Goal: Task Accomplishment & Management: Manage account settings

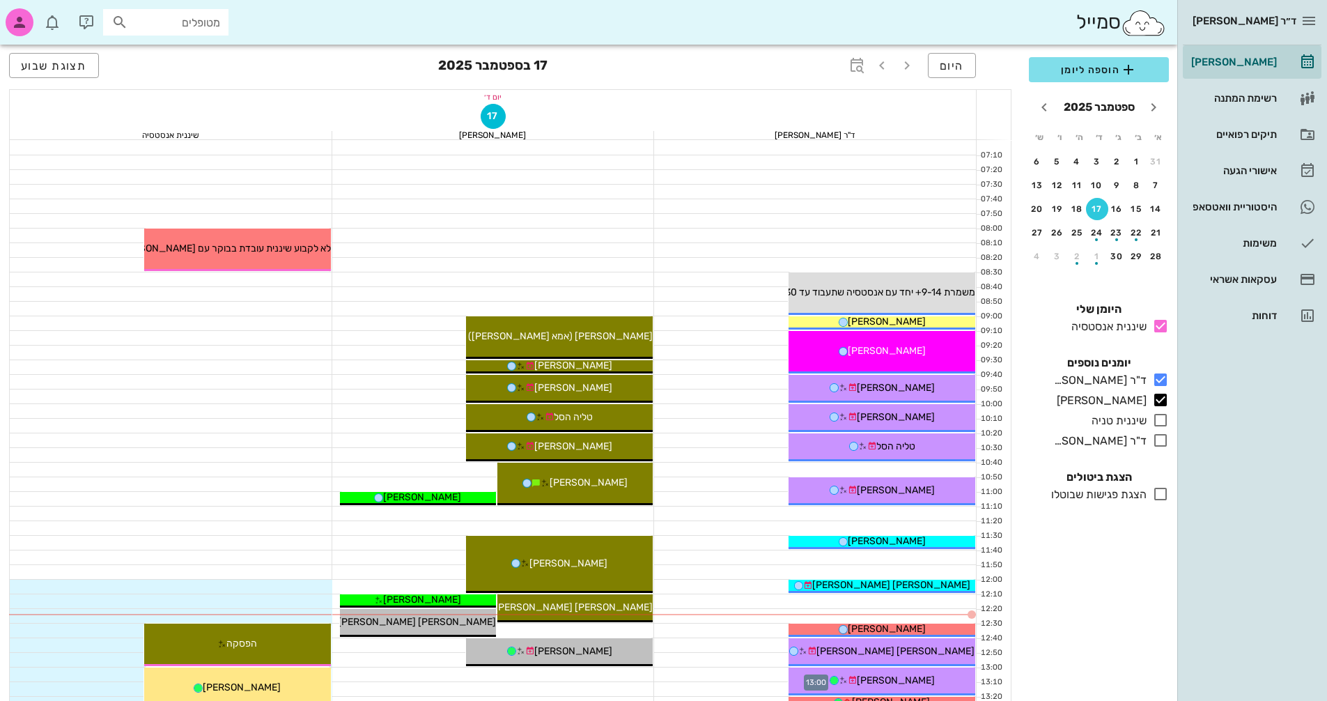
scroll to position [279, 0]
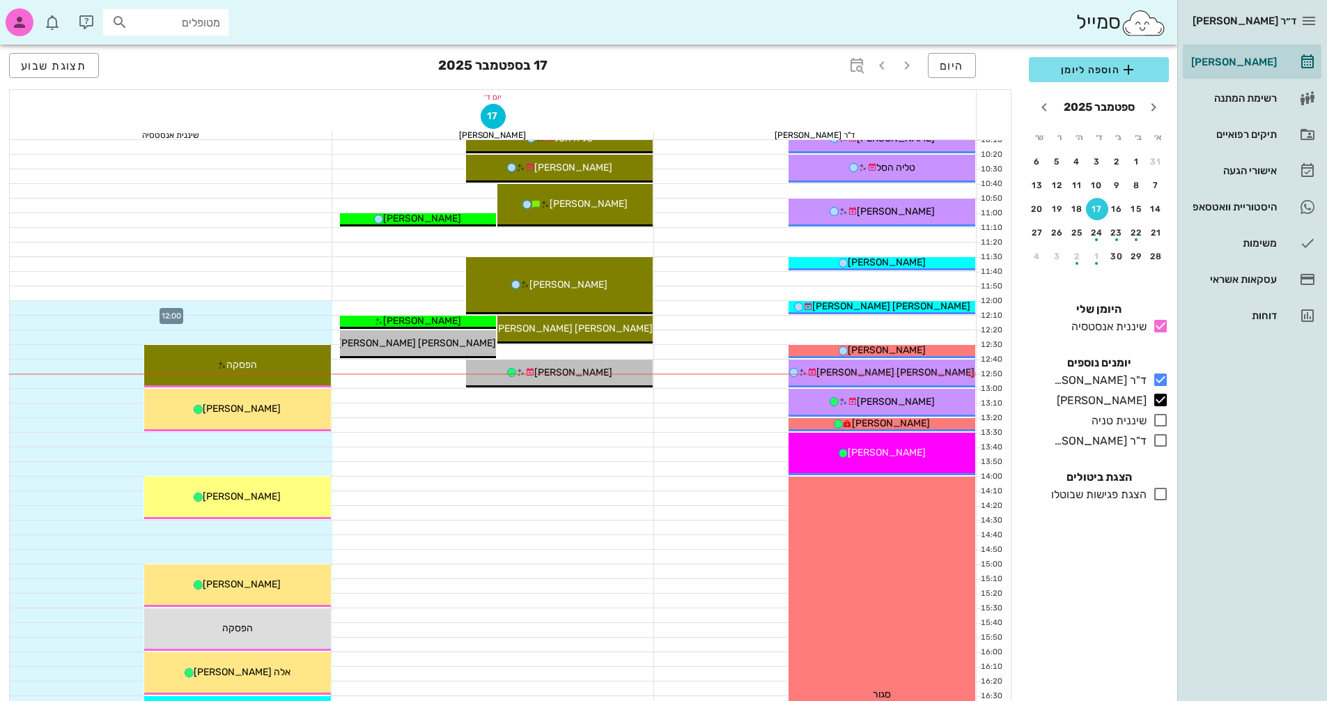
click at [157, 313] on div at bounding box center [171, 308] width 323 height 14
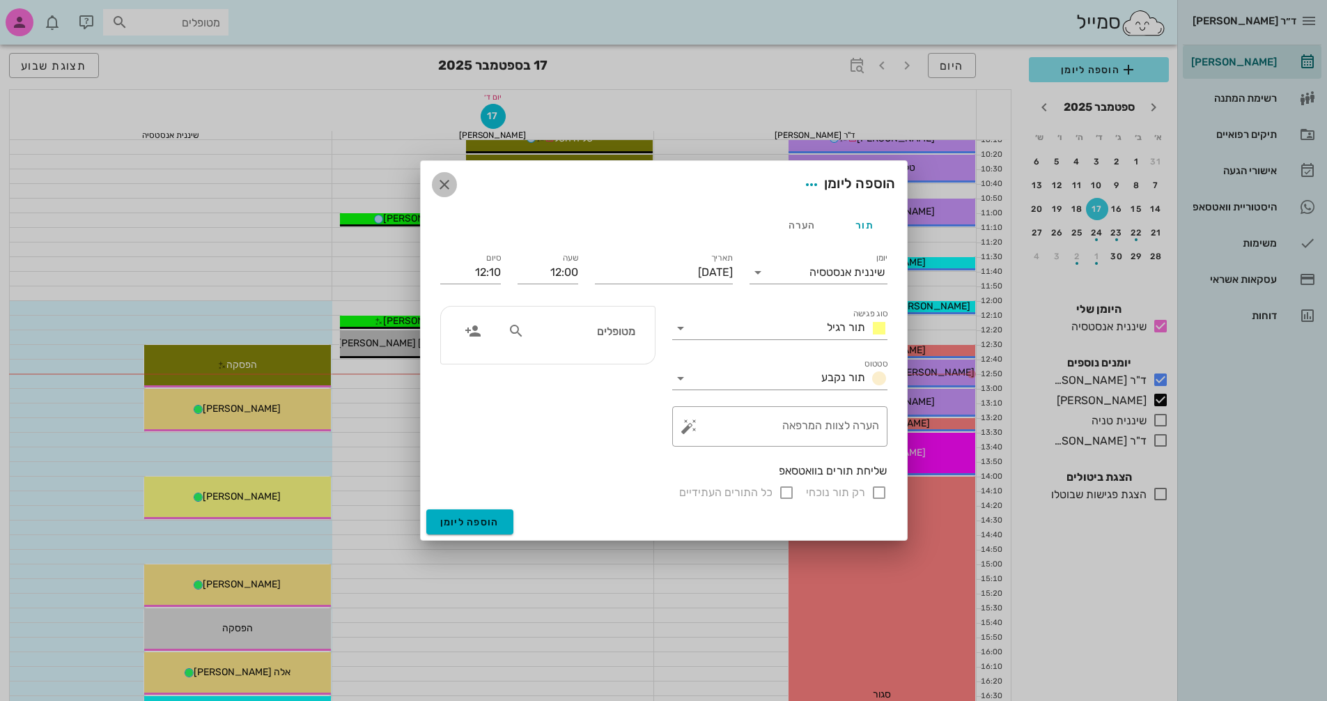
click at [442, 176] on button "button" at bounding box center [444, 184] width 25 height 25
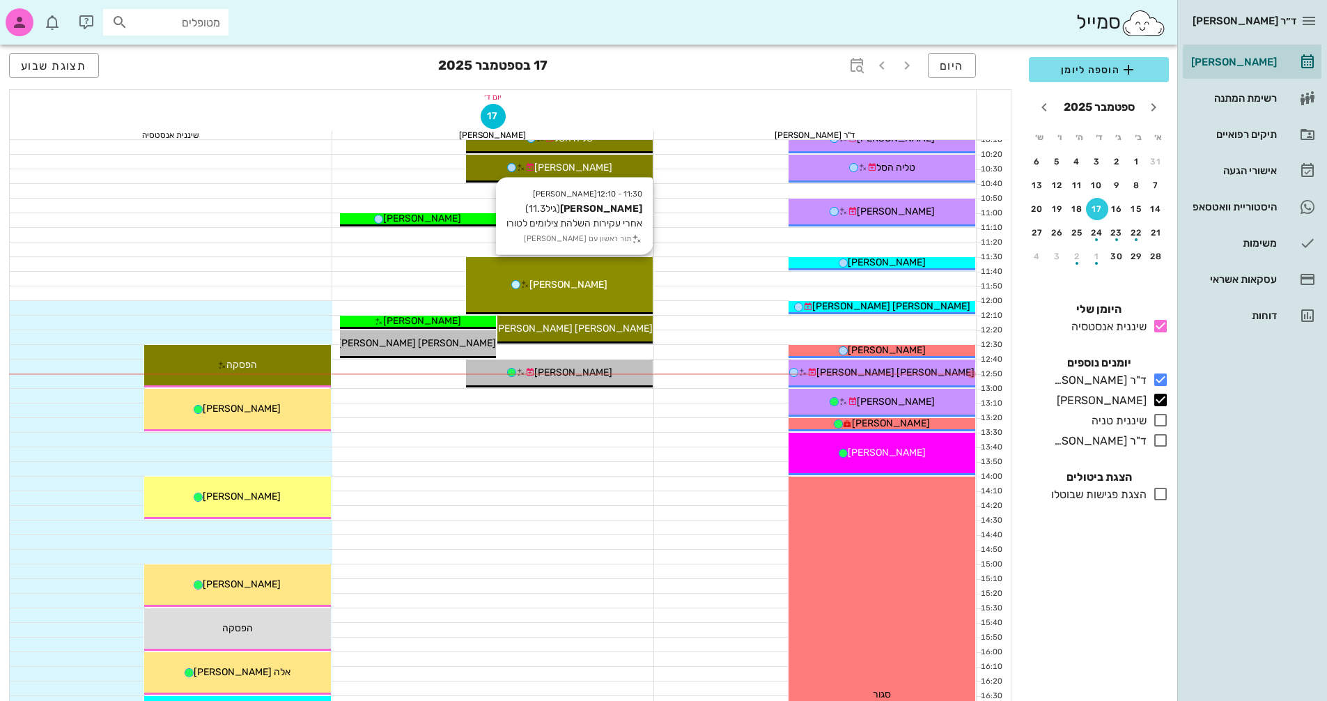
click at [607, 283] on div "[PERSON_NAME]" at bounding box center [559, 284] width 187 height 15
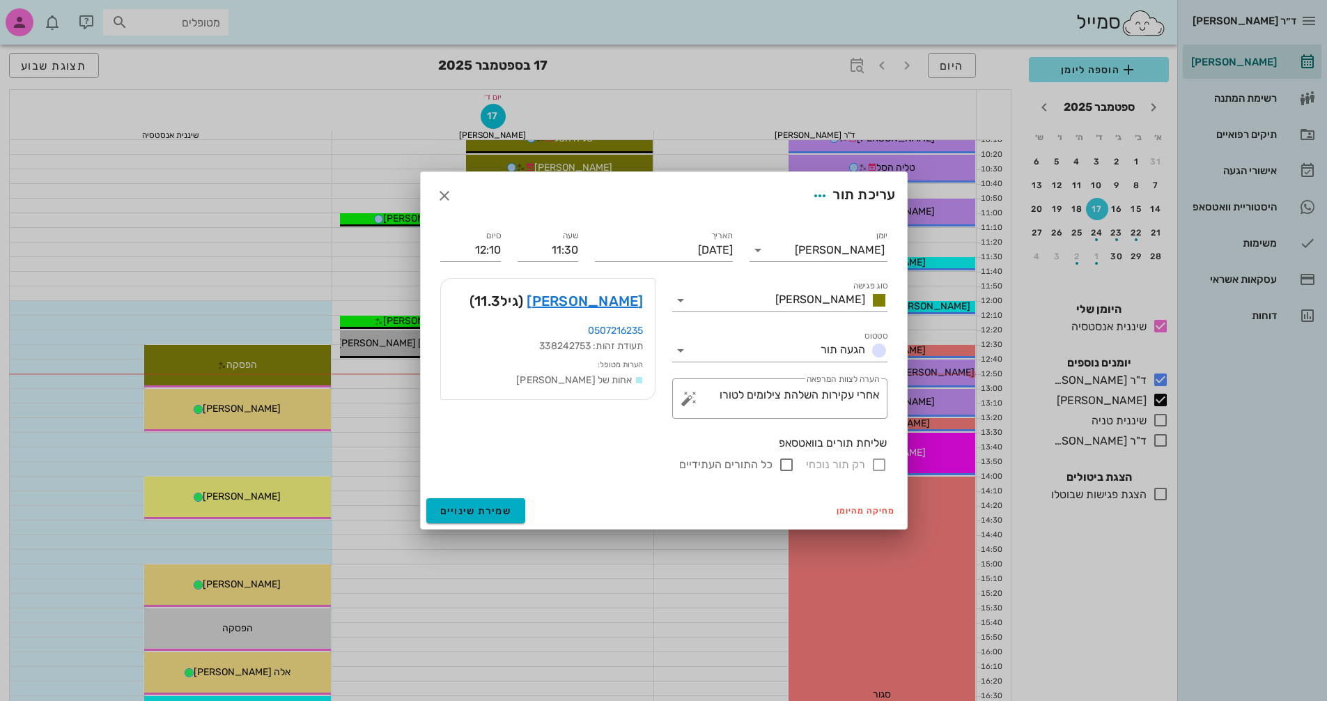
click at [595, 312] on div "[PERSON_NAME] (גיל 11.3 )" at bounding box center [548, 301] width 214 height 45
click at [598, 302] on link "[PERSON_NAME]" at bounding box center [585, 301] width 116 height 22
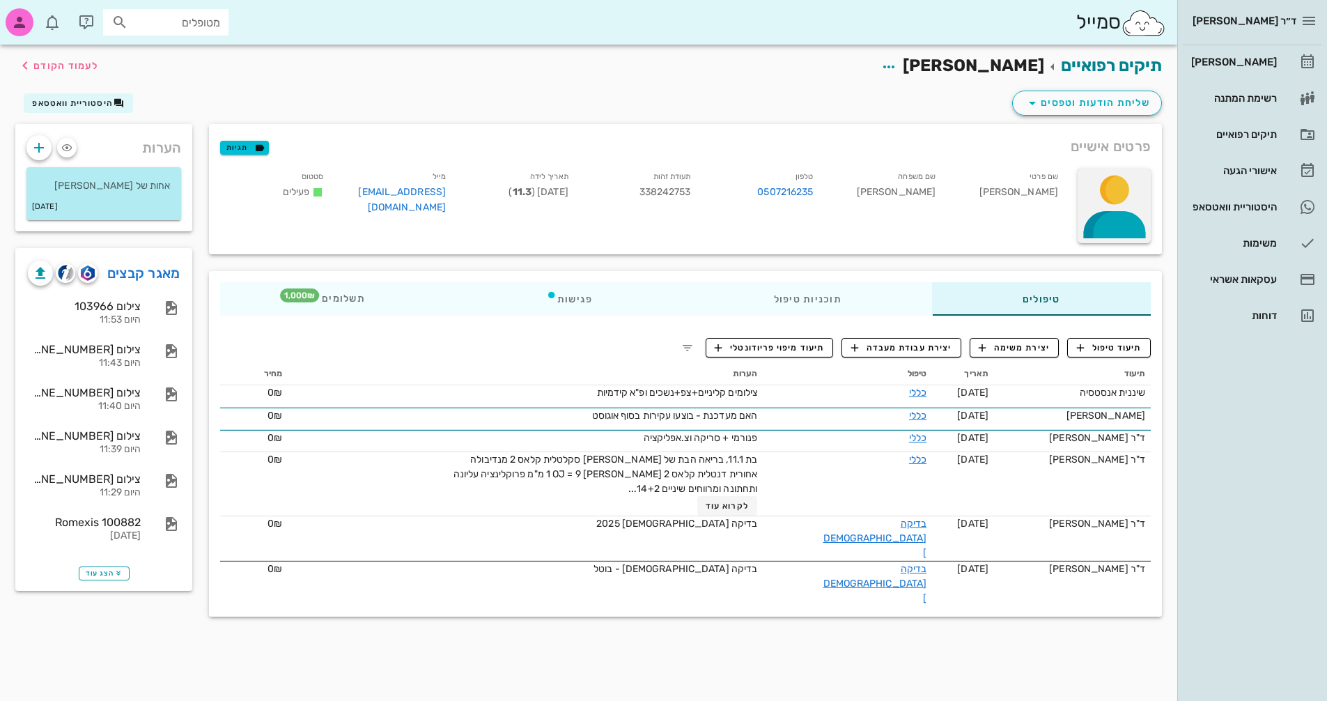
click at [1122, 208] on div at bounding box center [1114, 206] width 73 height 75
click at [1117, 194] on div "העלאת תמונה" at bounding box center [1094, 202] width 115 height 33
click at [49, 65] on span "לעמוד הקודם" at bounding box center [65, 66] width 65 height 12
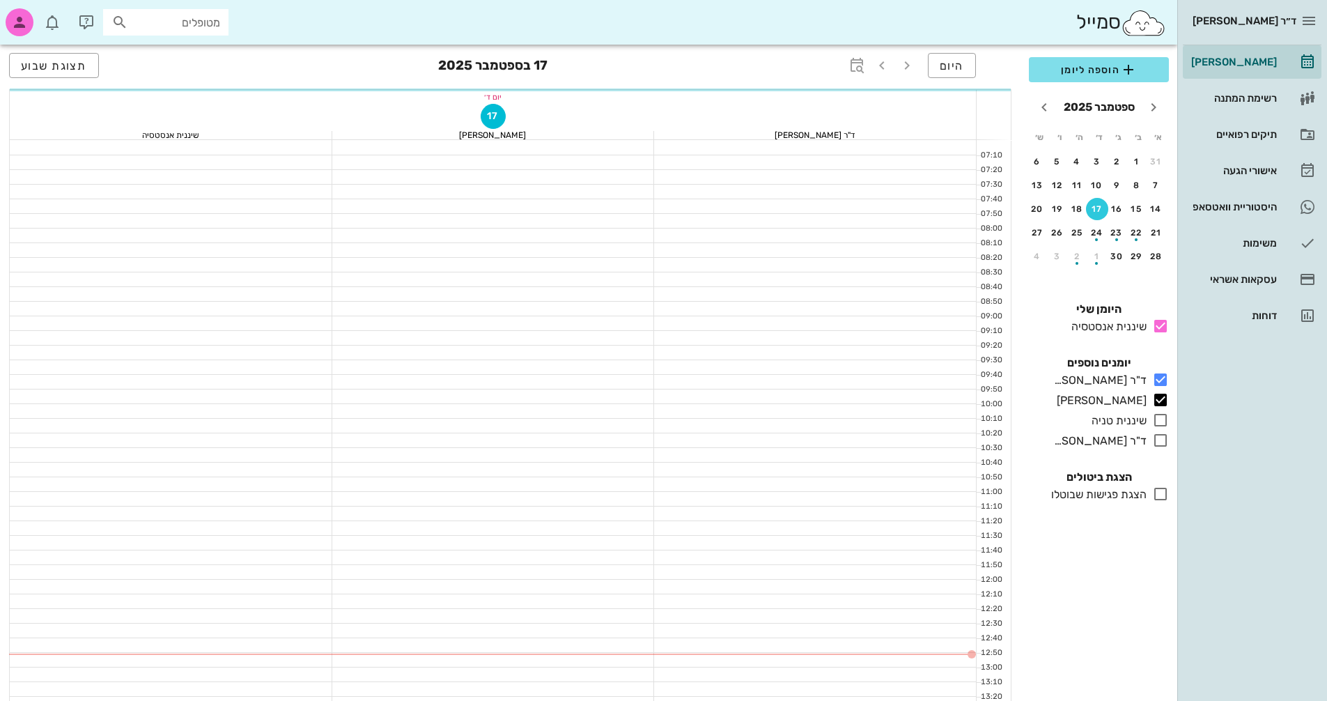
scroll to position [279, 0]
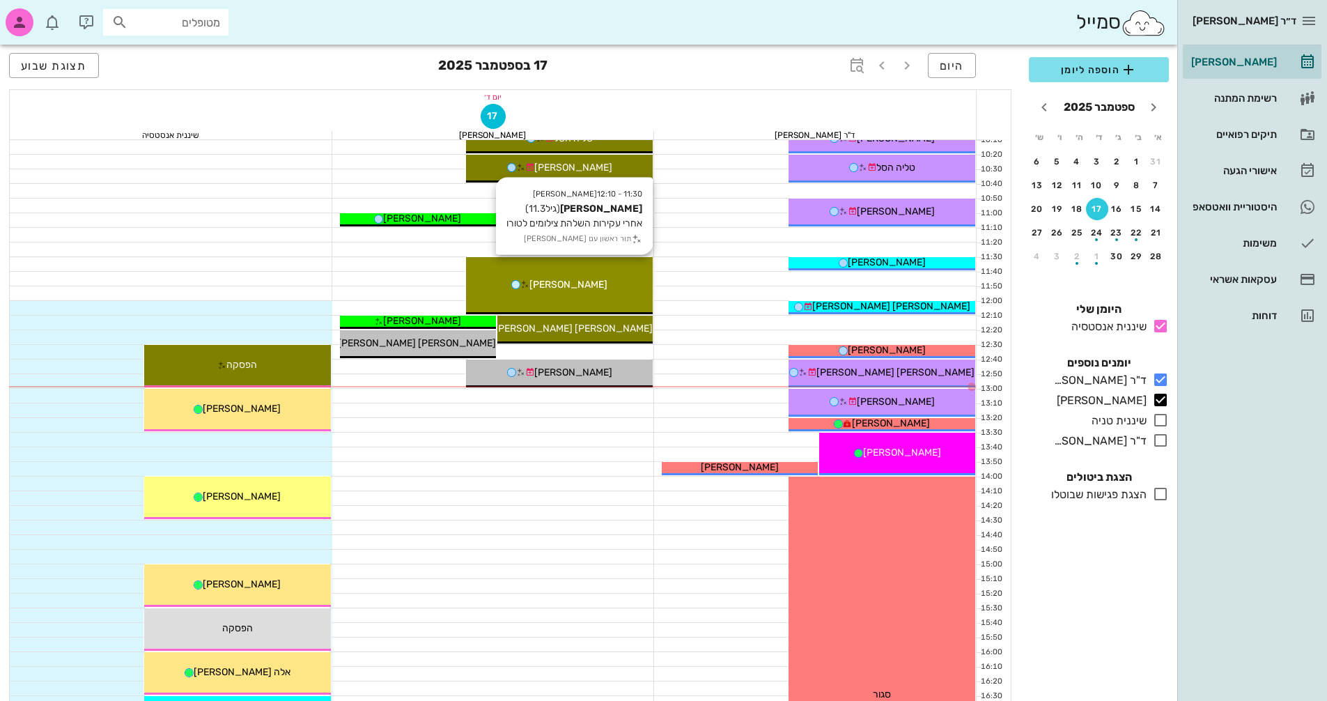
click at [548, 279] on span "[PERSON_NAME]" at bounding box center [568, 285] width 78 height 12
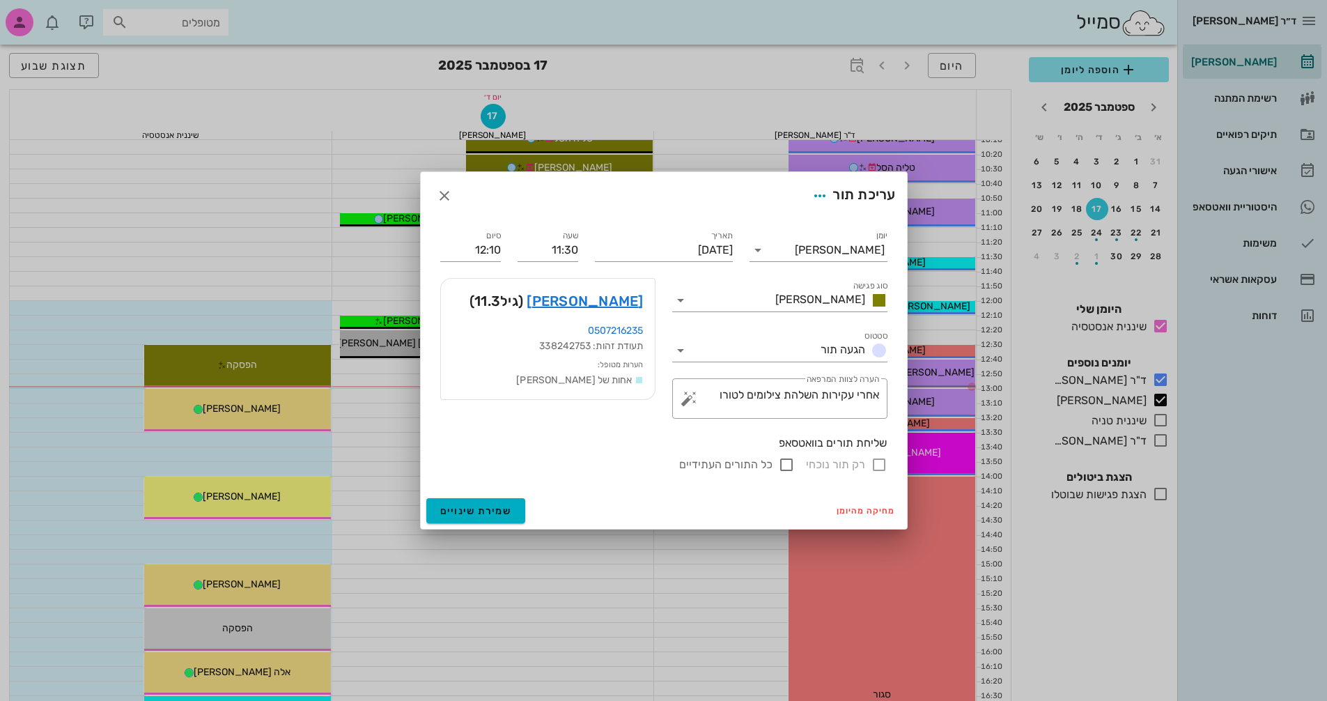
click at [548, 279] on div at bounding box center [663, 350] width 1327 height 701
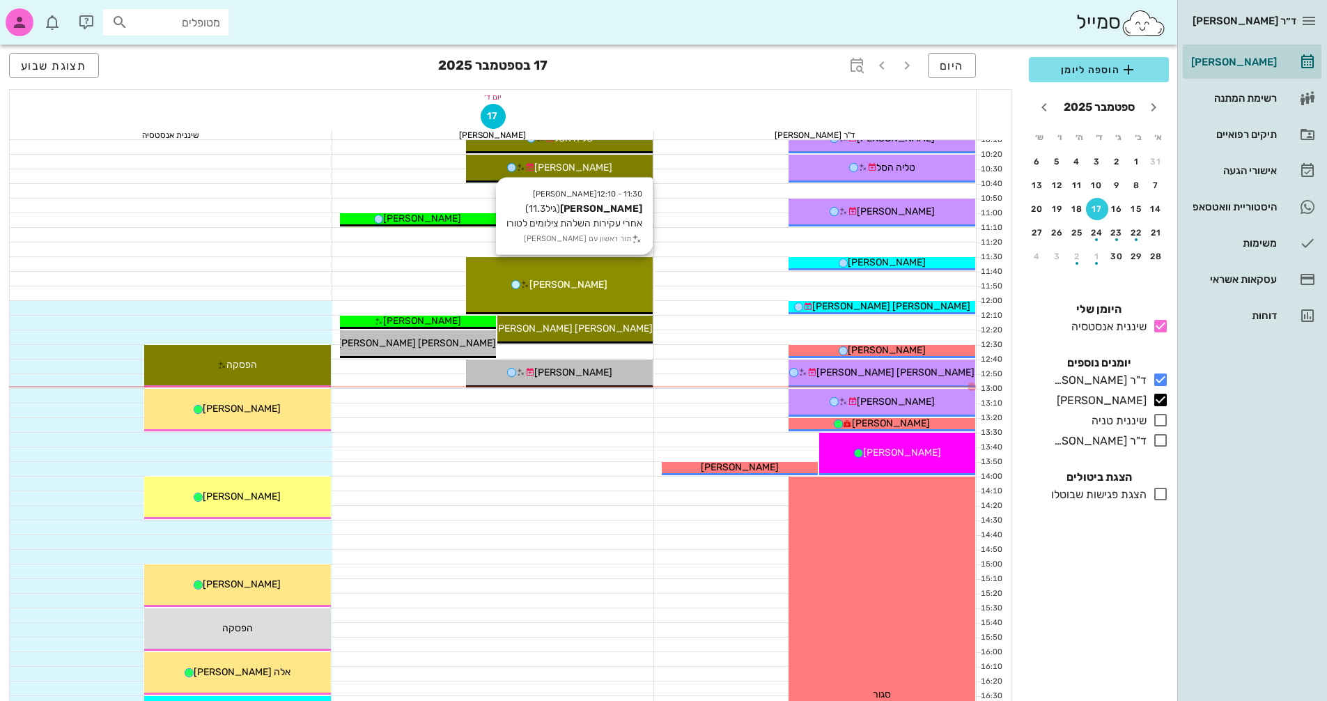
click at [548, 279] on span "[PERSON_NAME]" at bounding box center [568, 285] width 78 height 12
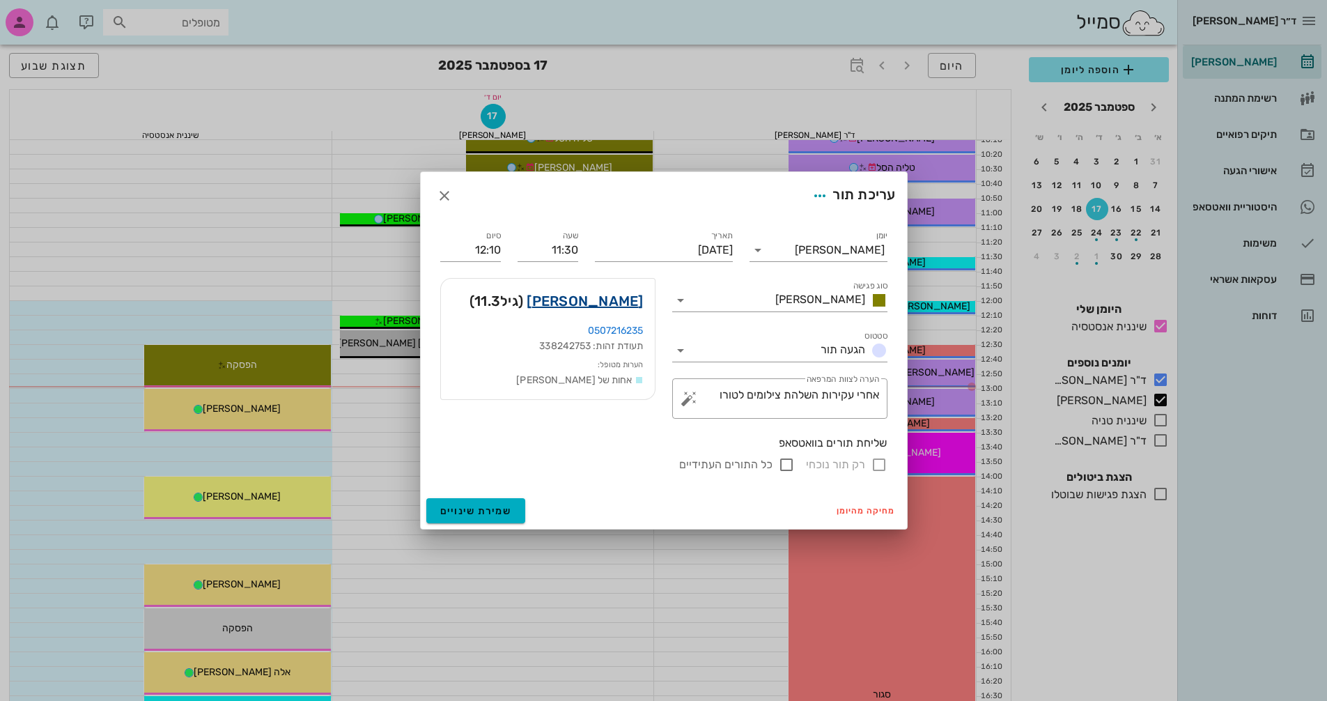
click at [627, 295] on link "[PERSON_NAME]" at bounding box center [585, 301] width 116 height 22
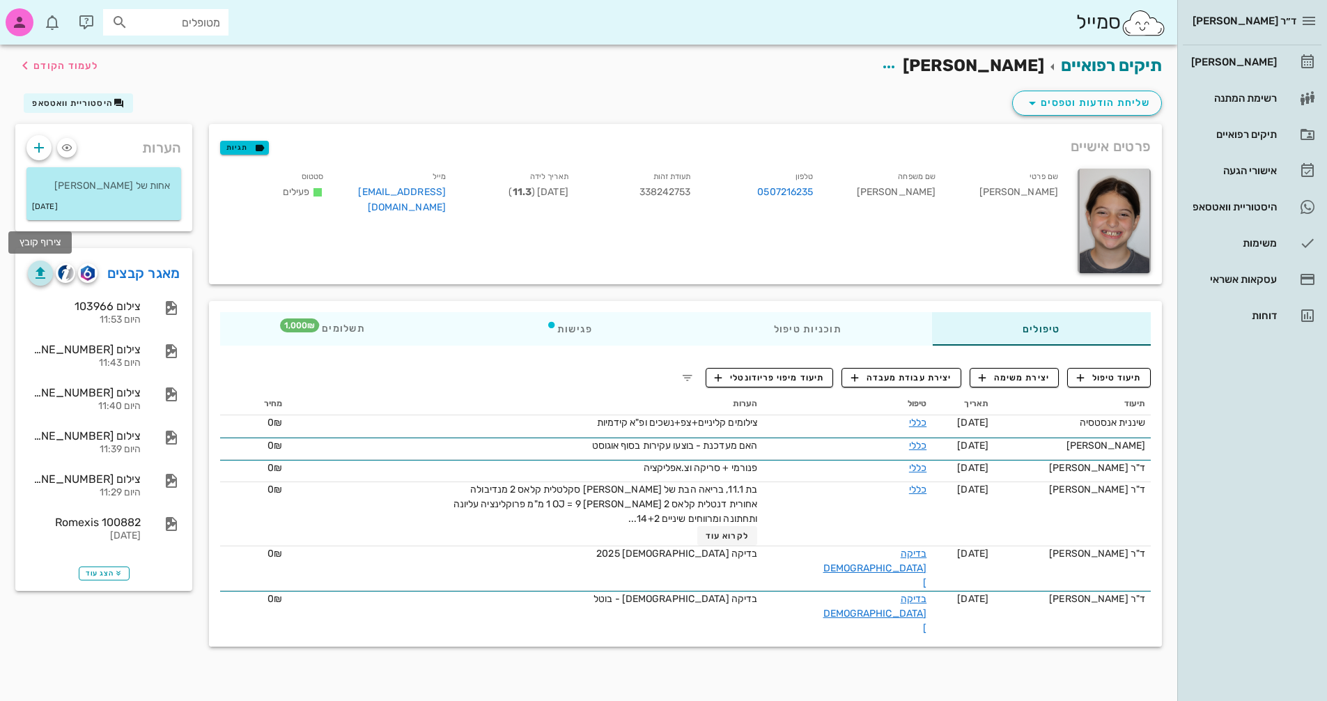
click at [37, 272] on icon "button" at bounding box center [40, 273] width 17 height 17
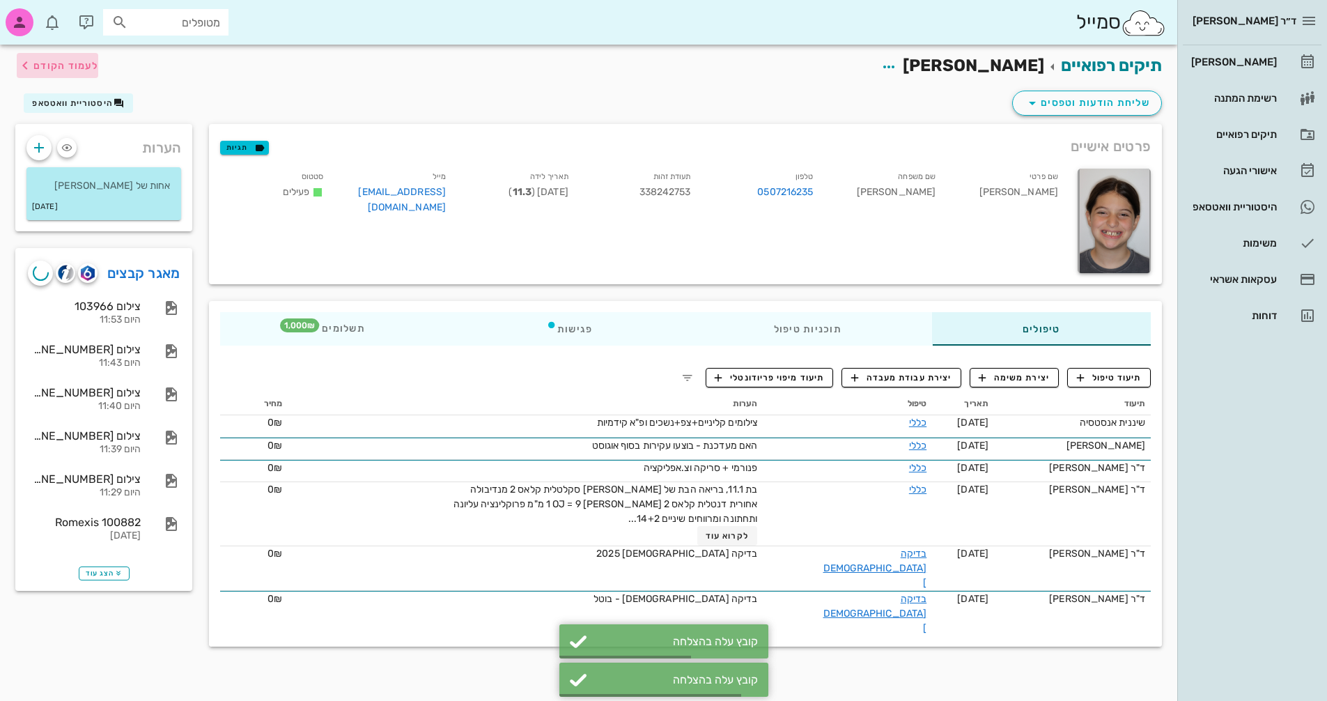
click at [31, 59] on icon "button" at bounding box center [25, 65] width 17 height 17
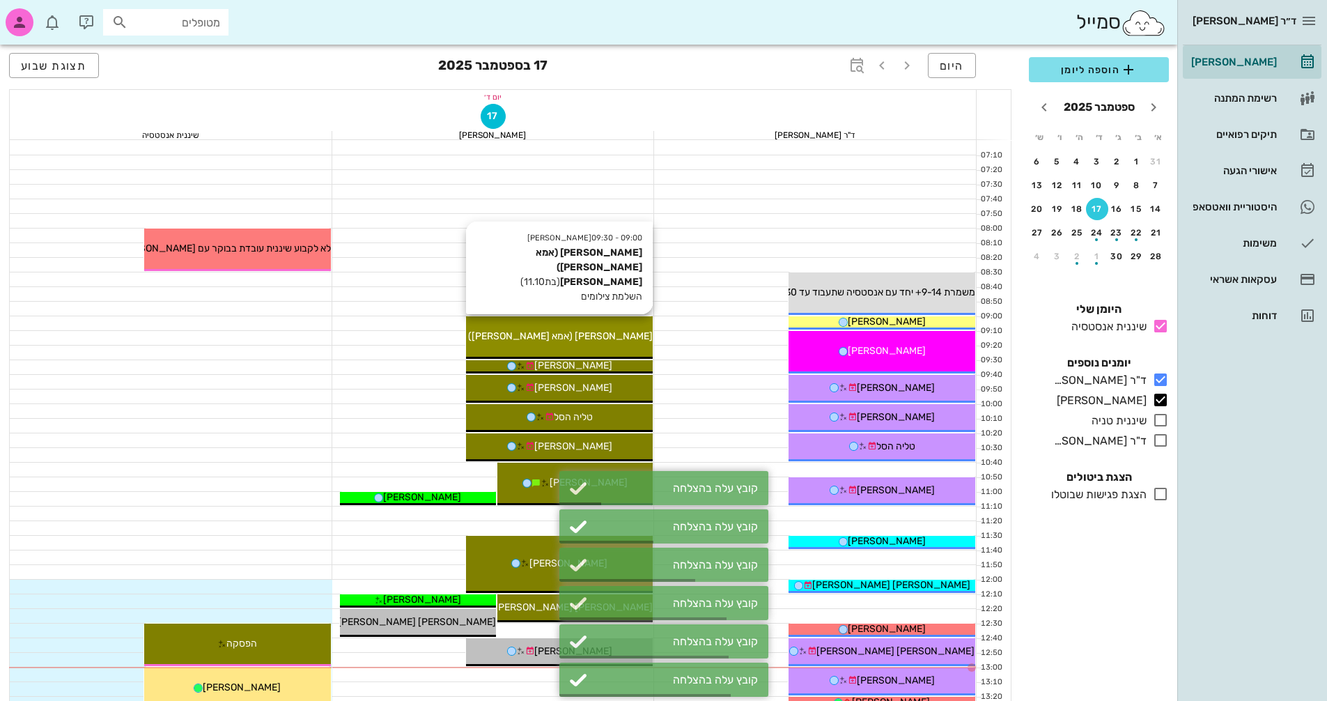
click at [587, 338] on span "[PERSON_NAME] (אמא [PERSON_NAME]) [PERSON_NAME]" at bounding box center [520, 336] width 265 height 12
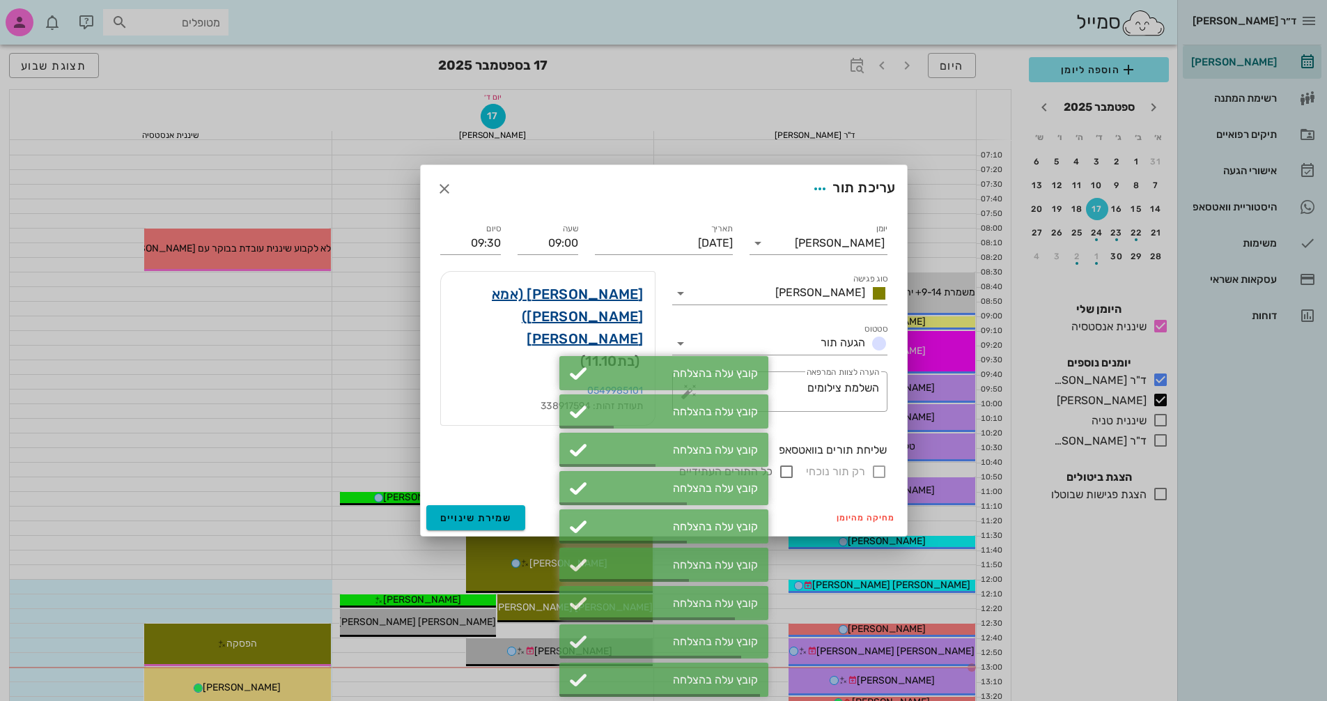
click at [572, 300] on link "[PERSON_NAME] (אמא [PERSON_NAME]) [PERSON_NAME]" at bounding box center [548, 316] width 192 height 67
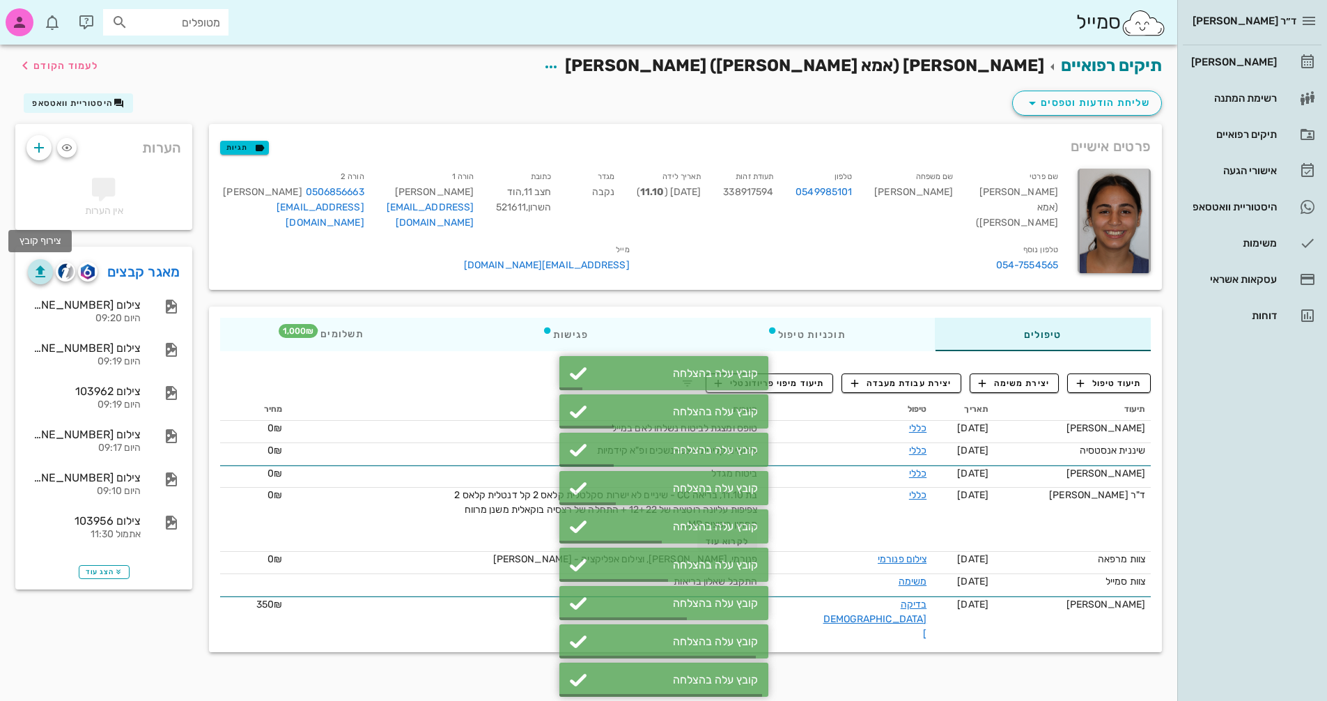
click at [31, 272] on span "button" at bounding box center [40, 271] width 25 height 17
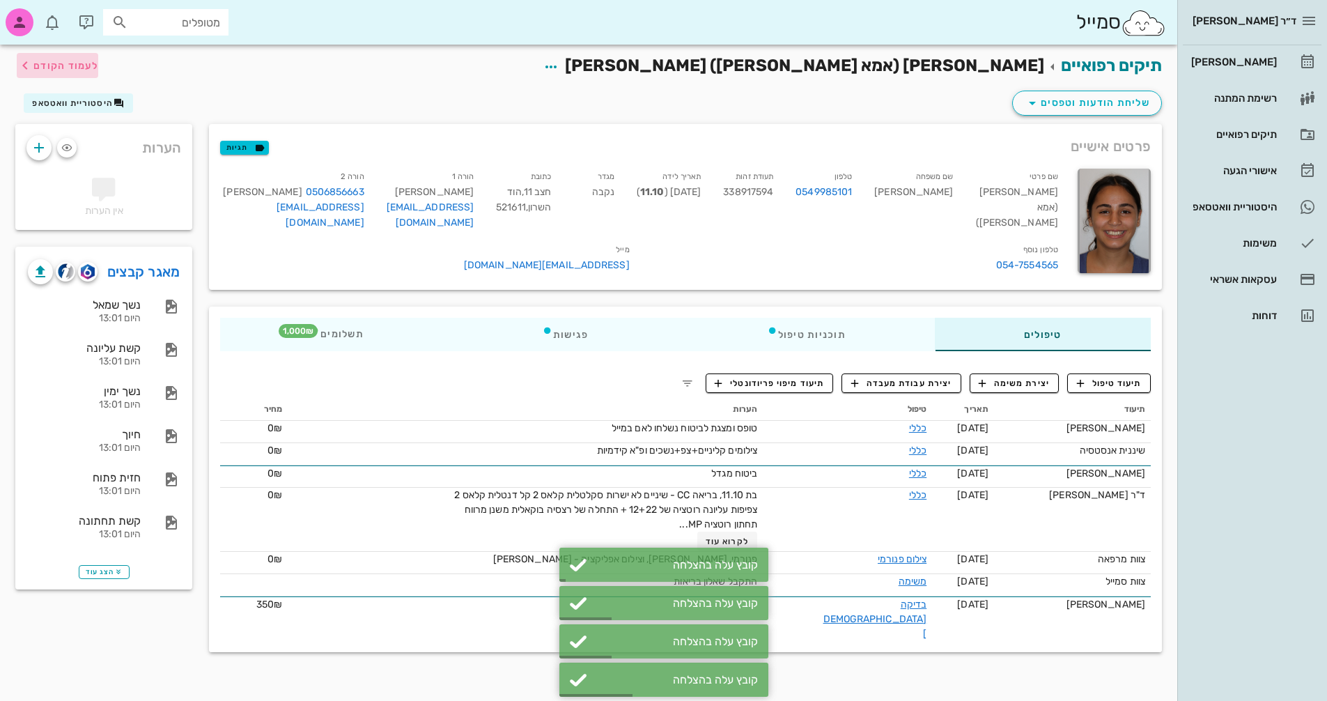
click at [52, 59] on span "לעמוד הקודם" at bounding box center [58, 65] width 82 height 17
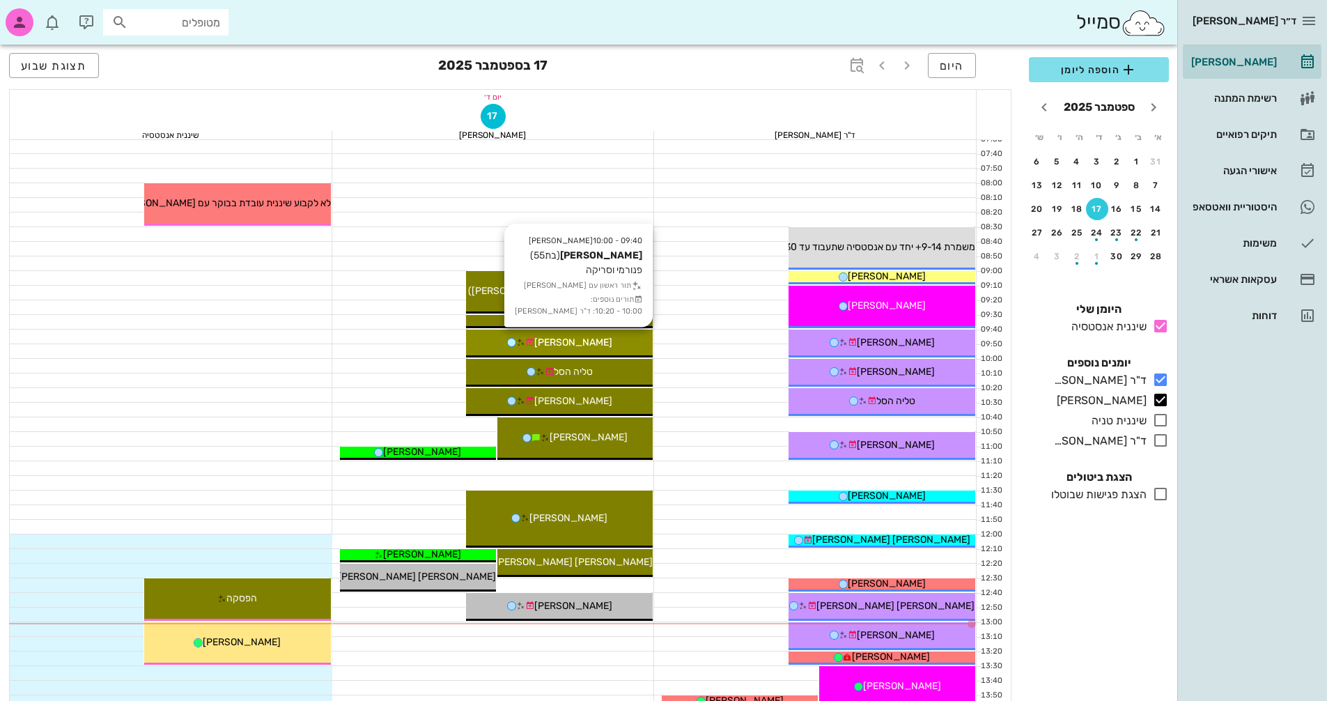
scroll to position [139, 0]
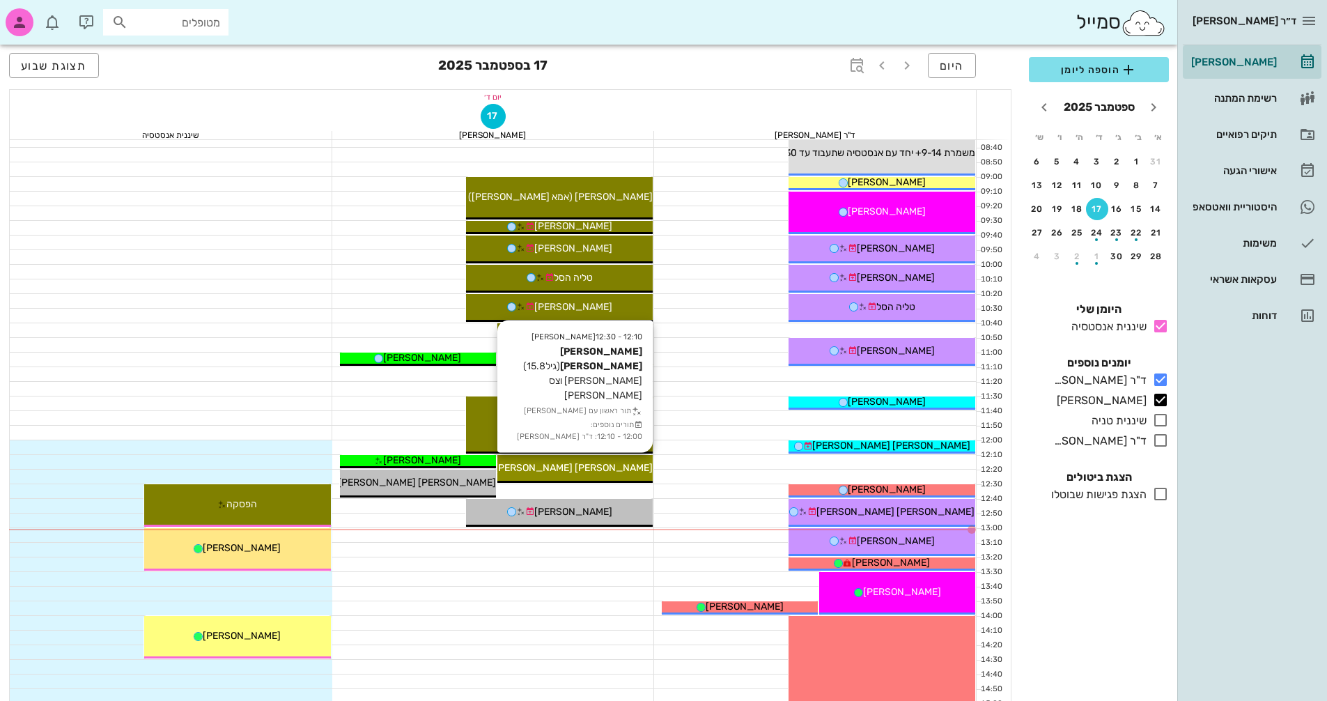
click at [614, 466] on span "[PERSON_NAME] [PERSON_NAME]" at bounding box center [574, 468] width 158 height 12
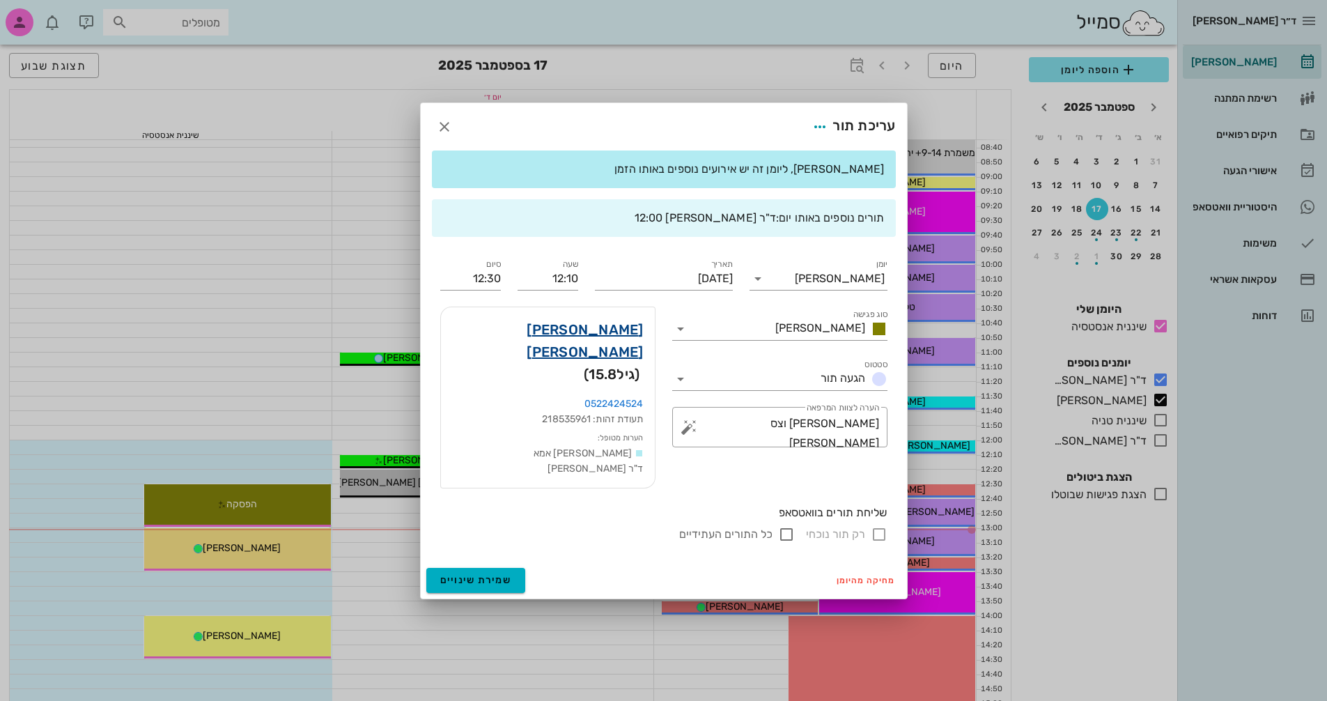
click at [606, 350] on link "[PERSON_NAME] [PERSON_NAME]" at bounding box center [548, 340] width 192 height 45
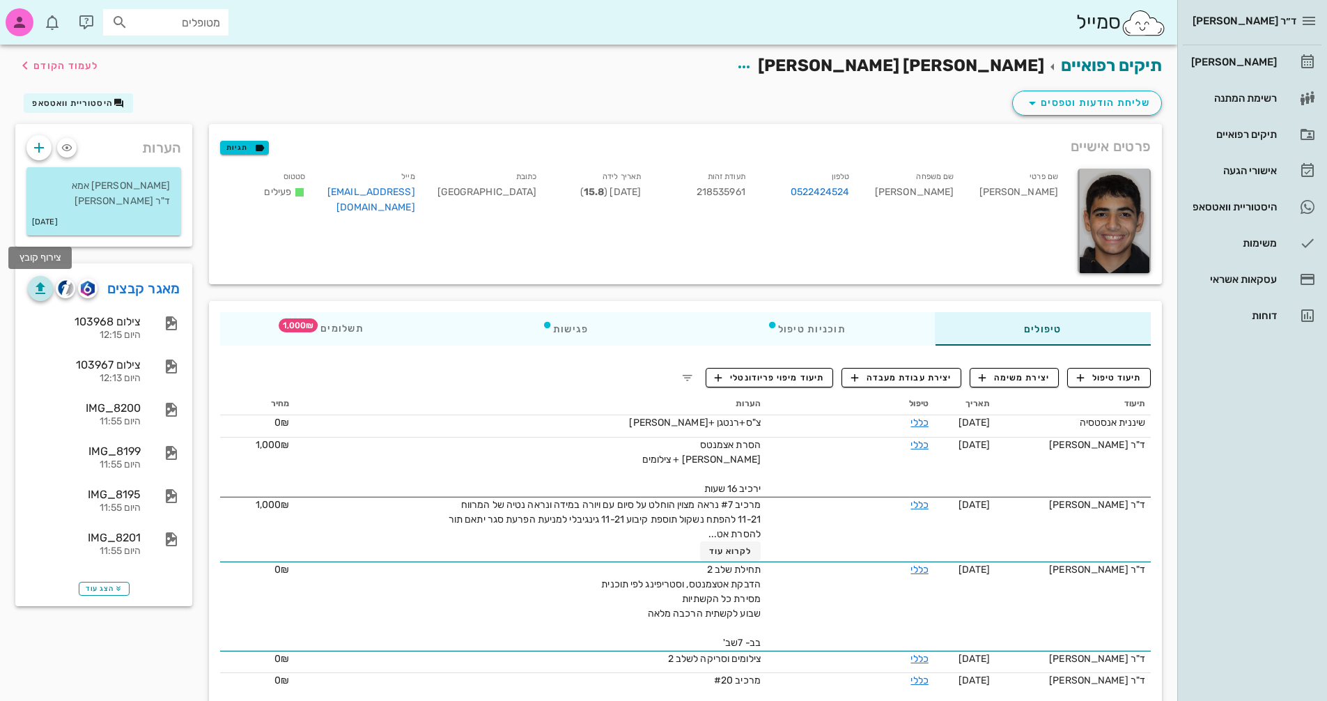
click at [39, 288] on icon "button" at bounding box center [40, 288] width 17 height 17
click at [64, 69] on span "לעמוד הקודם" at bounding box center [65, 66] width 65 height 12
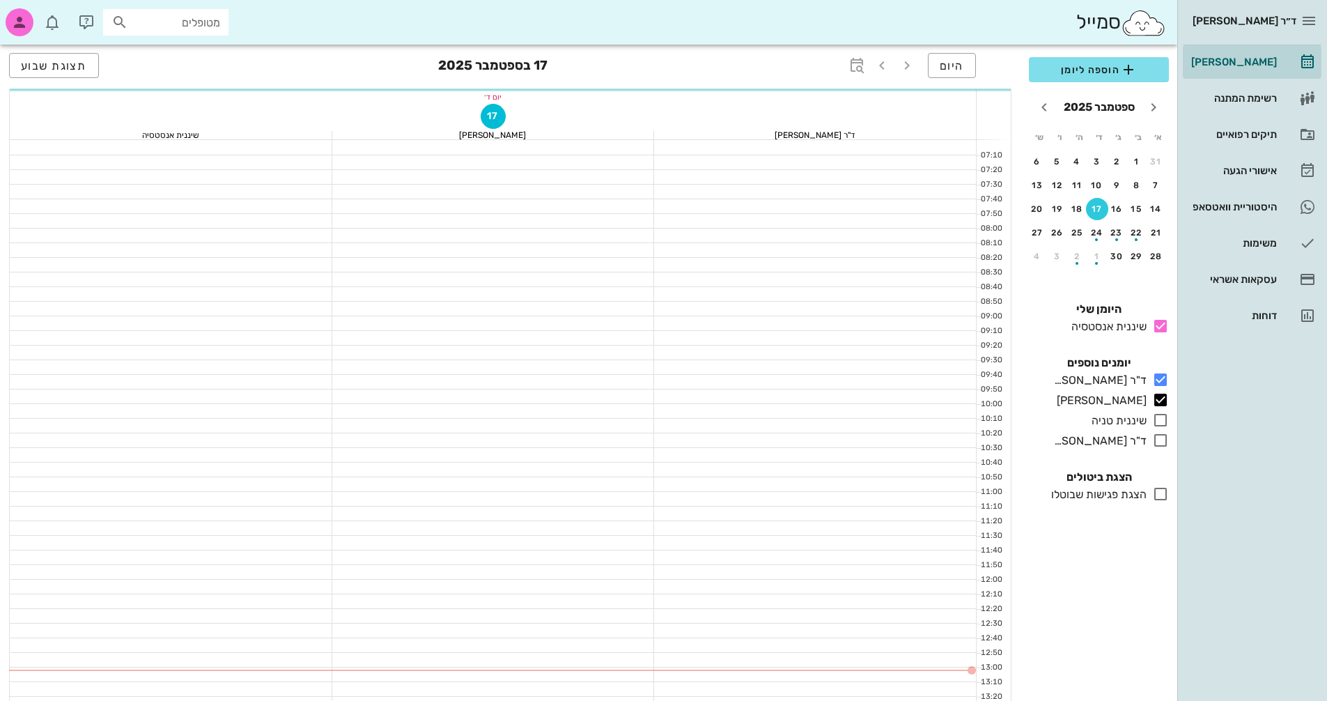
scroll to position [139, 0]
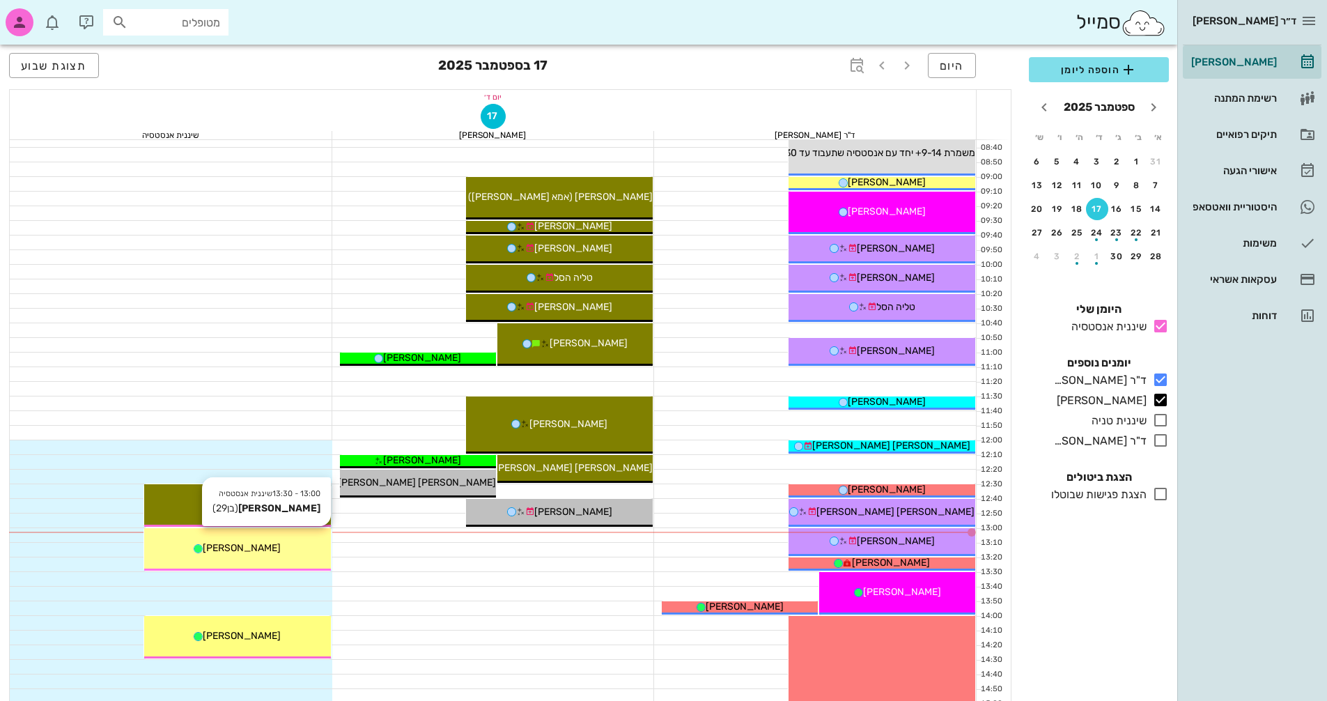
click at [300, 558] on div "13:00 - 13:30 שיננית [PERSON_NAME] [PERSON_NAME] (בן 29 ) [PERSON_NAME]" at bounding box center [237, 549] width 187 height 42
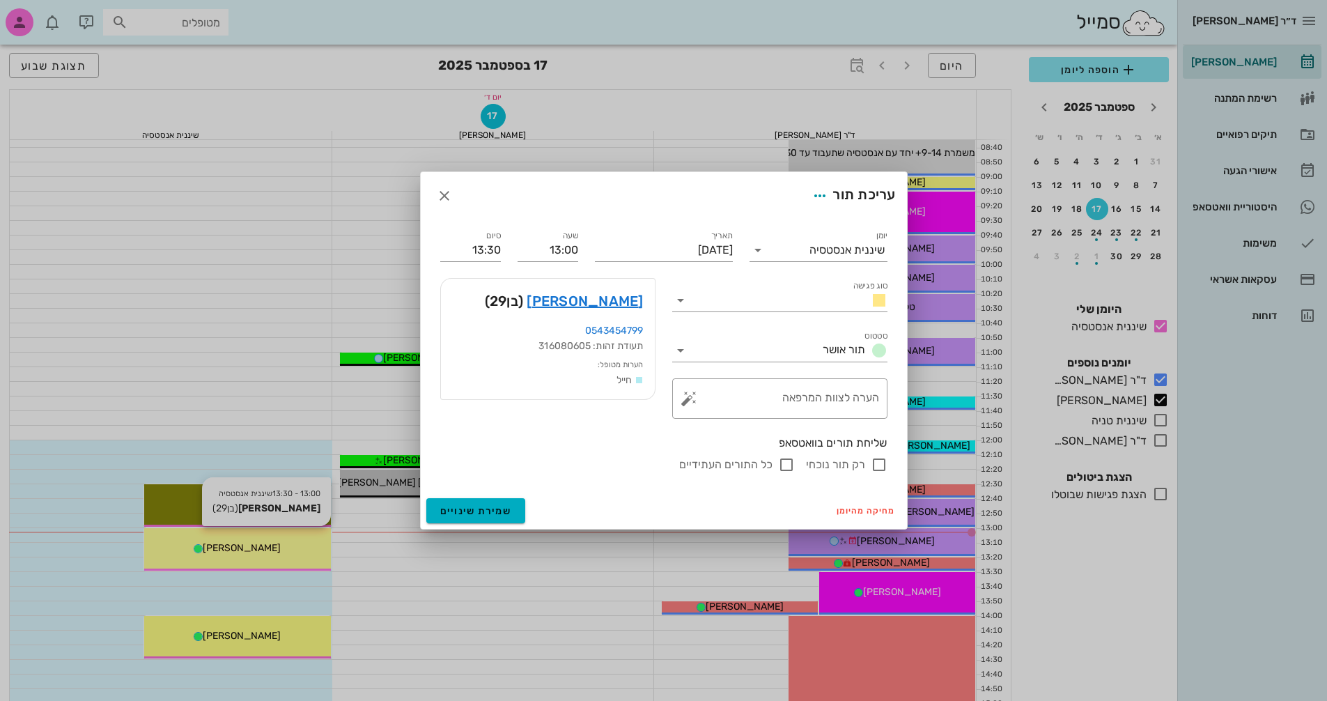
click at [300, 558] on div at bounding box center [663, 350] width 1327 height 701
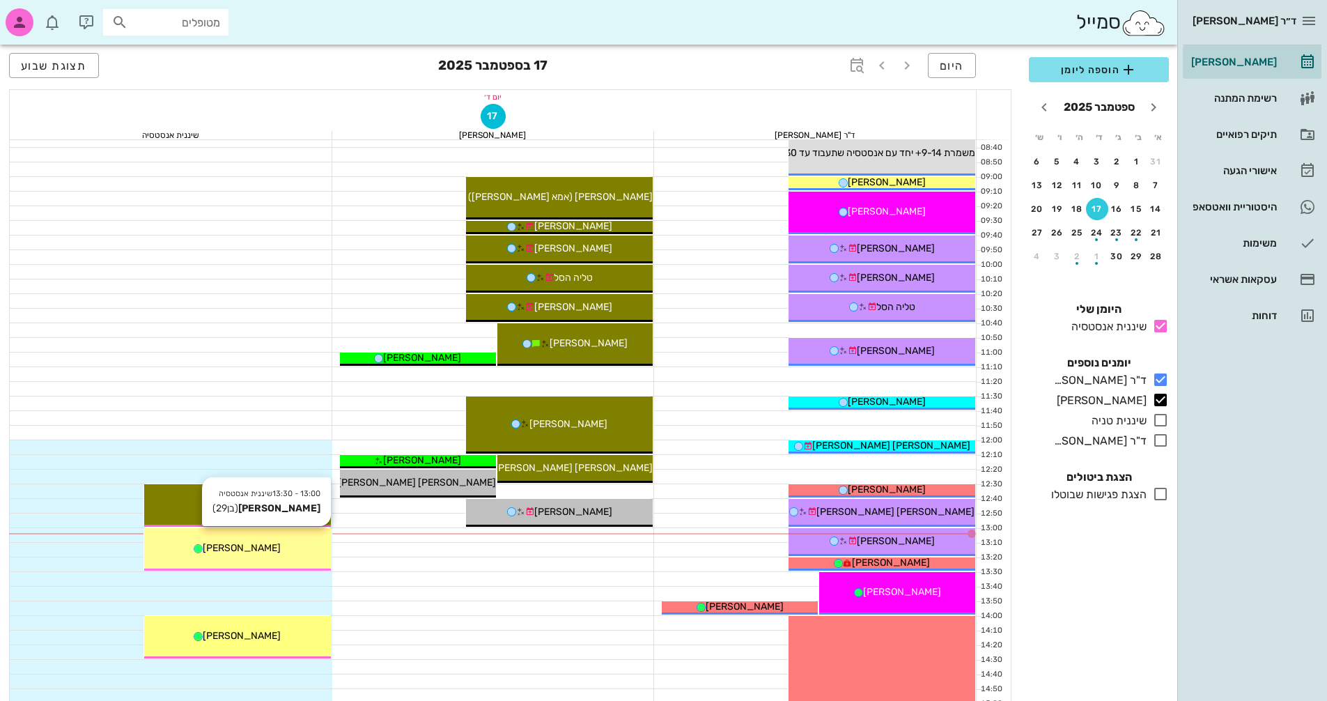
click at [304, 558] on div "13:00 - 13:30 שיננית [PERSON_NAME] [PERSON_NAME] (בן 29 ) [PERSON_NAME]" at bounding box center [237, 549] width 187 height 42
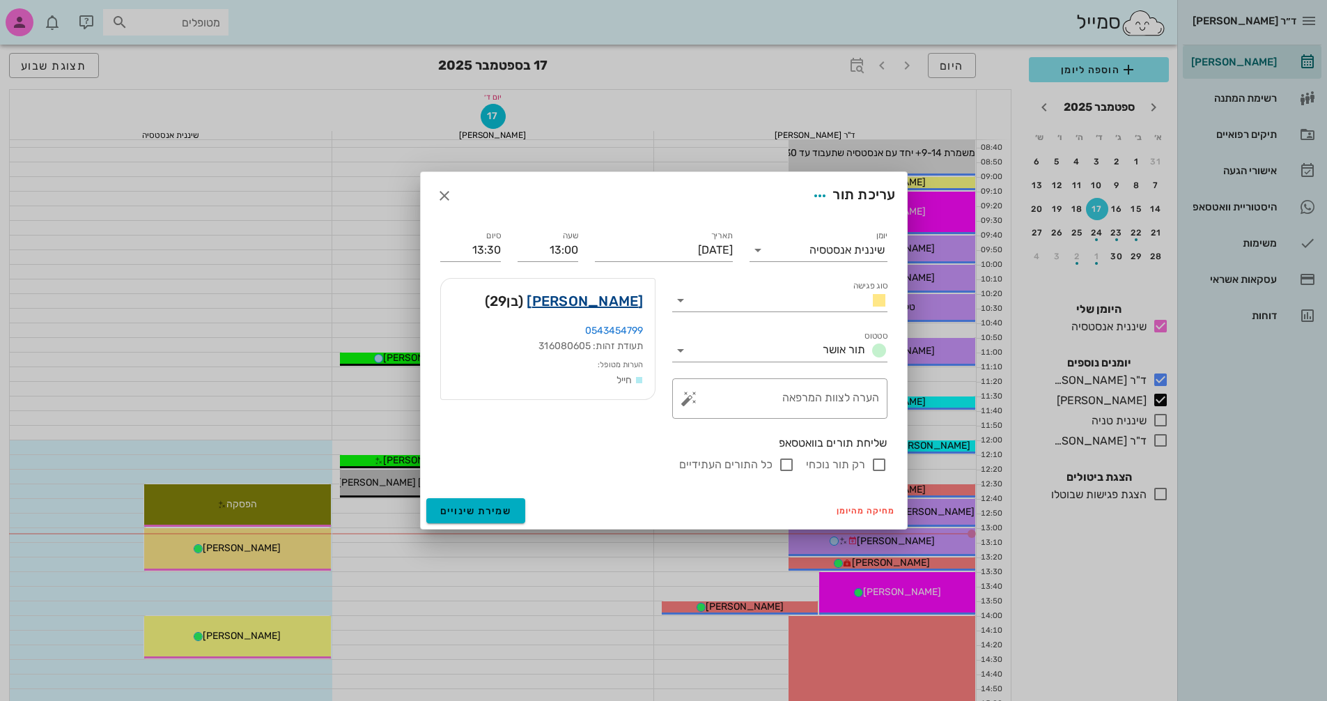
click at [628, 305] on link "[PERSON_NAME]" at bounding box center [585, 301] width 116 height 22
